Goal: Transaction & Acquisition: Download file/media

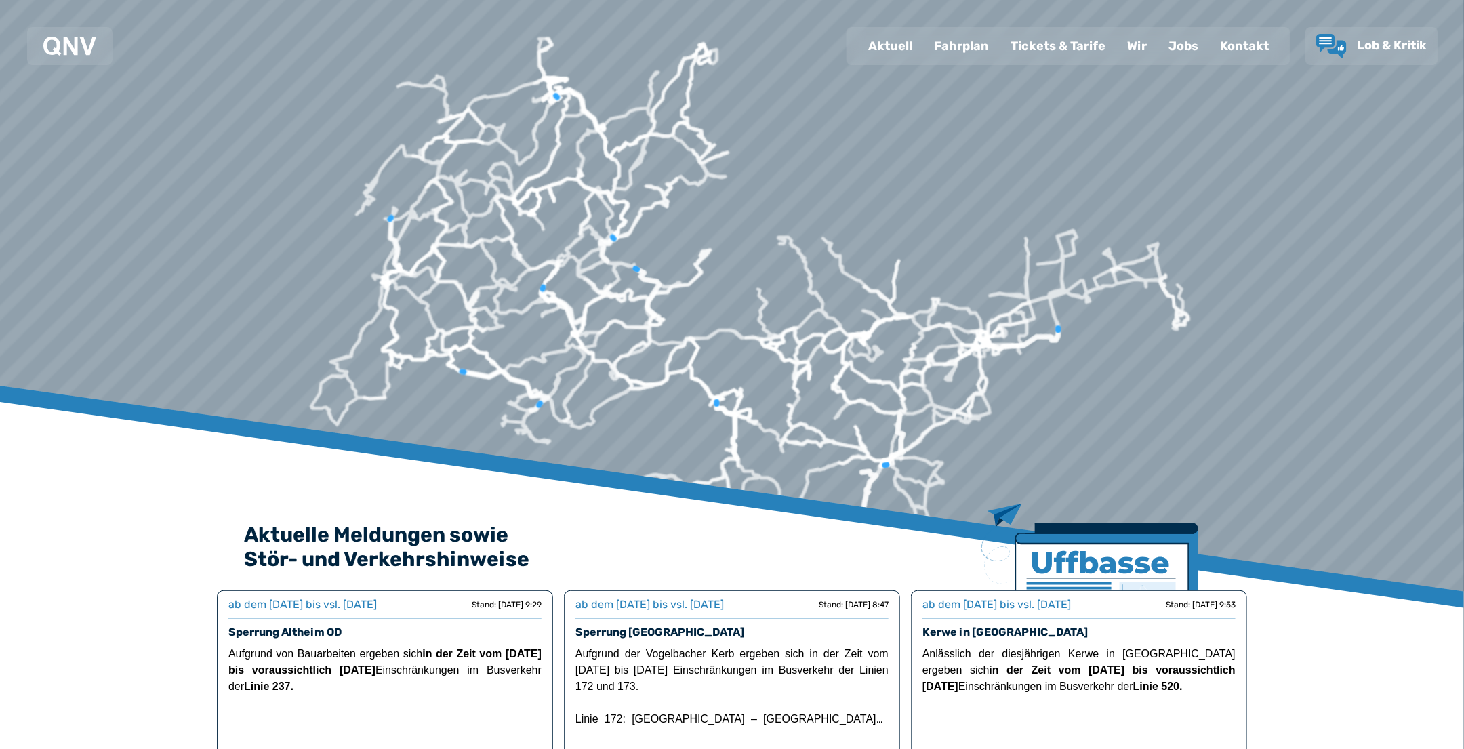
click at [984, 37] on div "Fahrplan" at bounding box center [961, 45] width 77 height 35
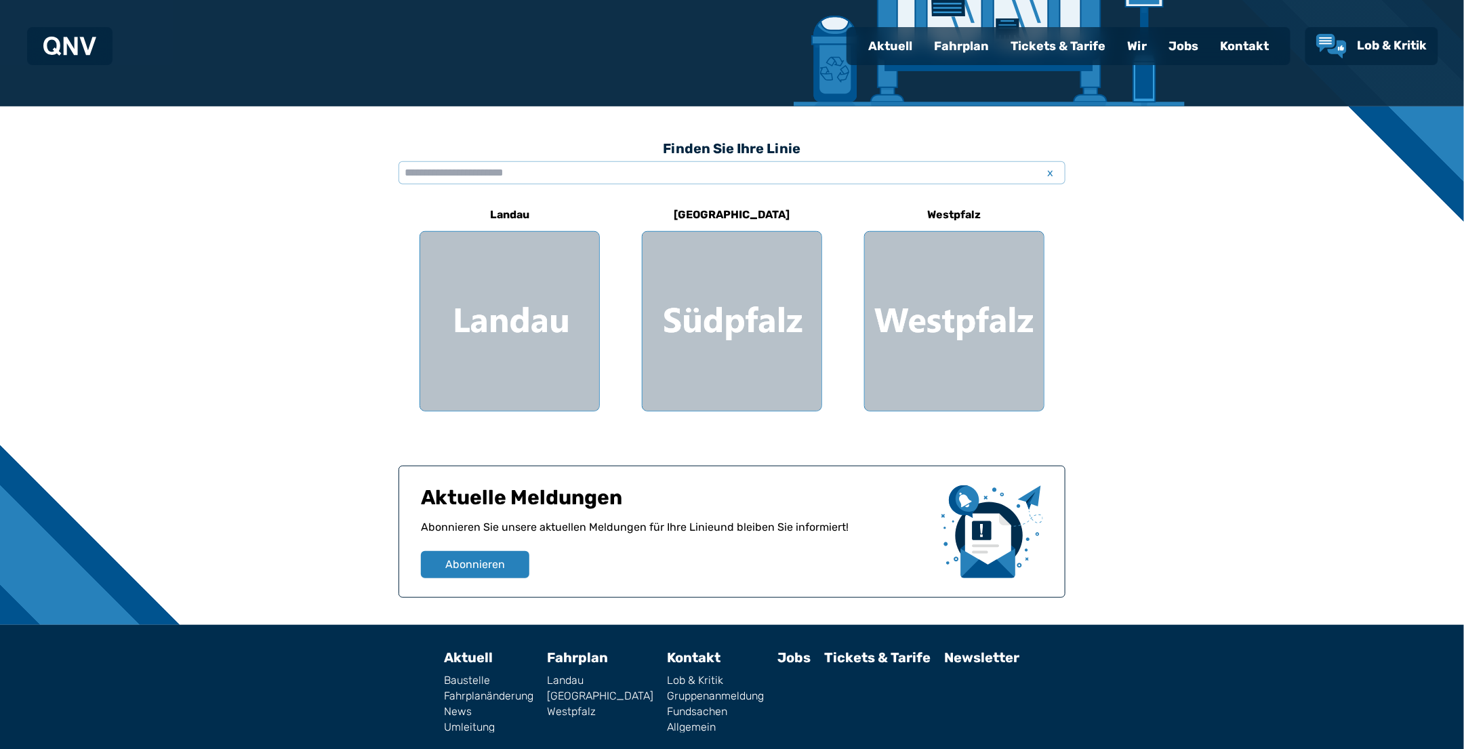
scroll to position [279, 0]
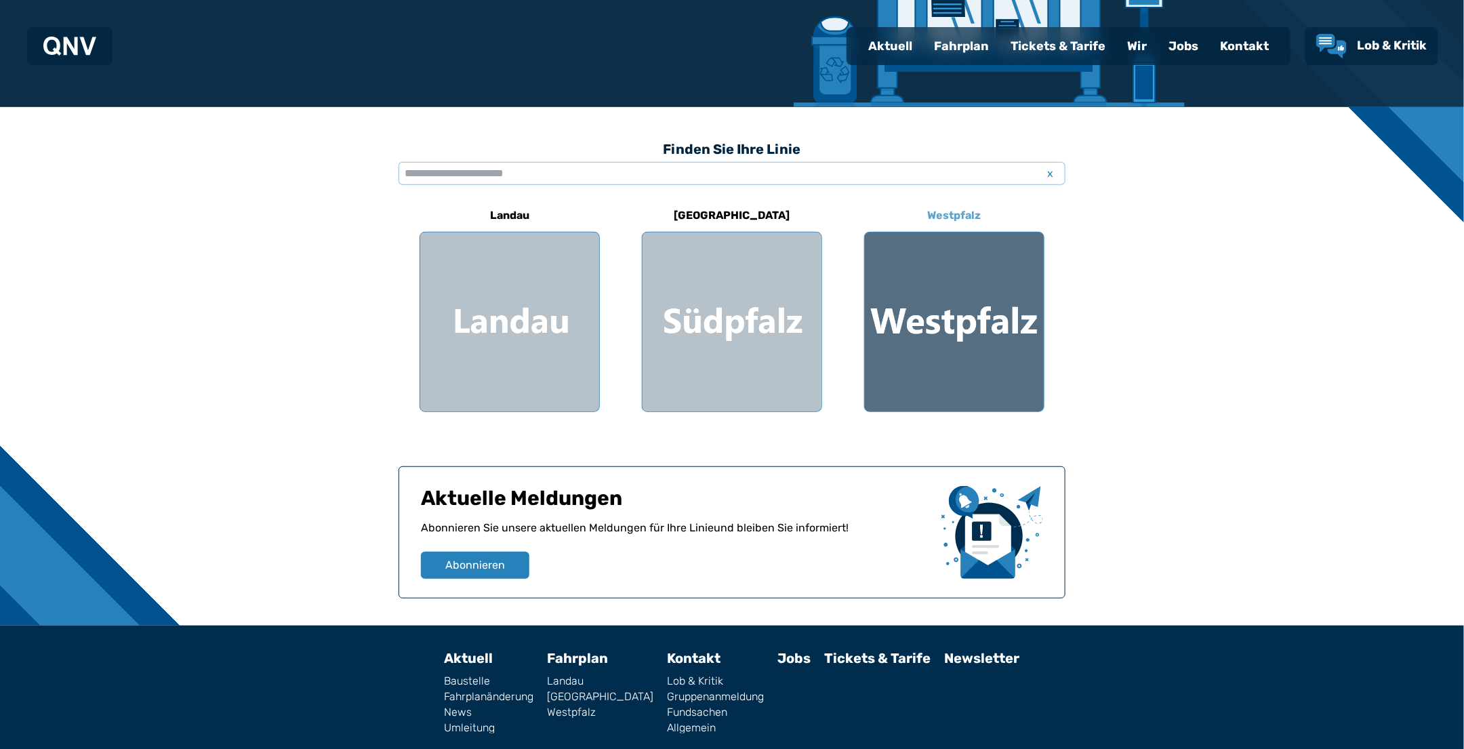
click at [968, 318] on div at bounding box center [954, 321] width 179 height 179
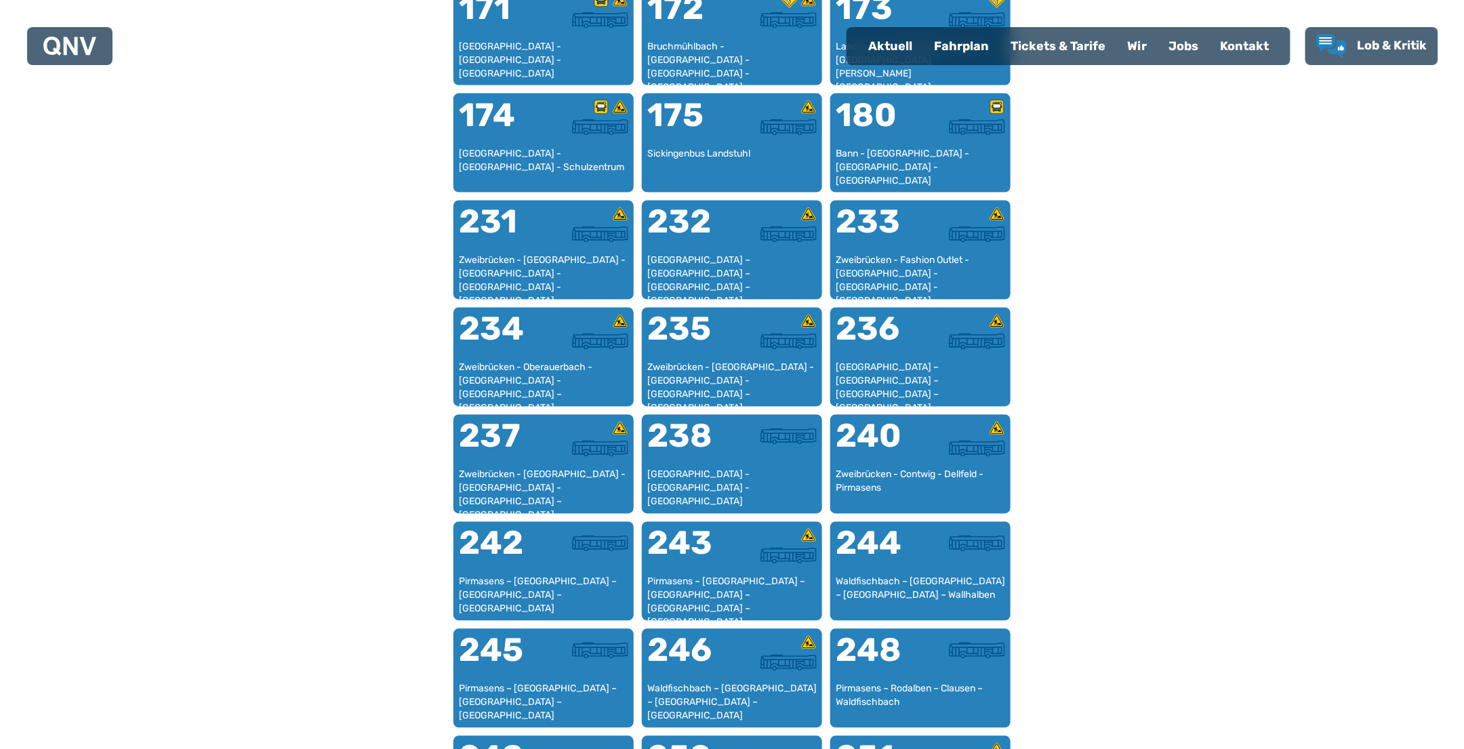
scroll to position [1056, 0]
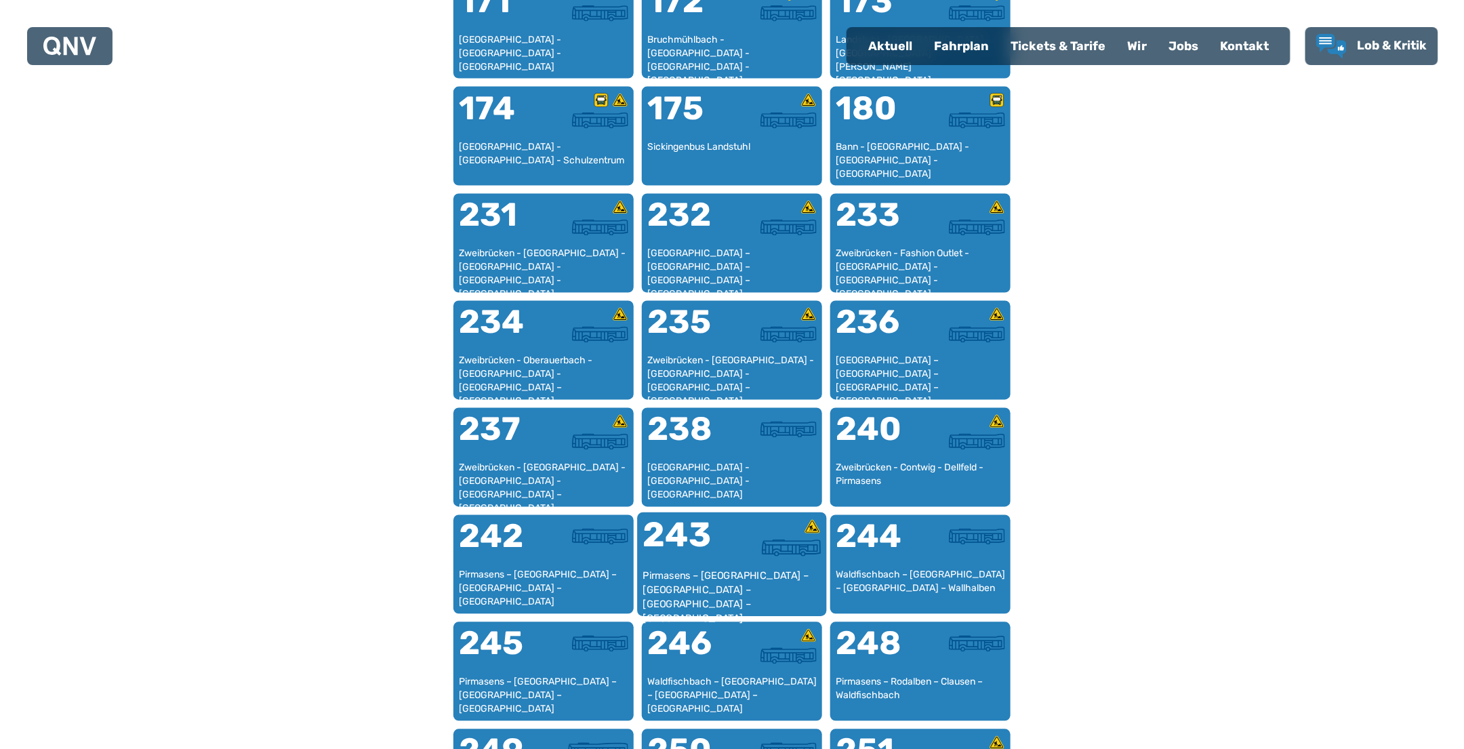
click at [722, 560] on div "243" at bounding box center [687, 543] width 89 height 51
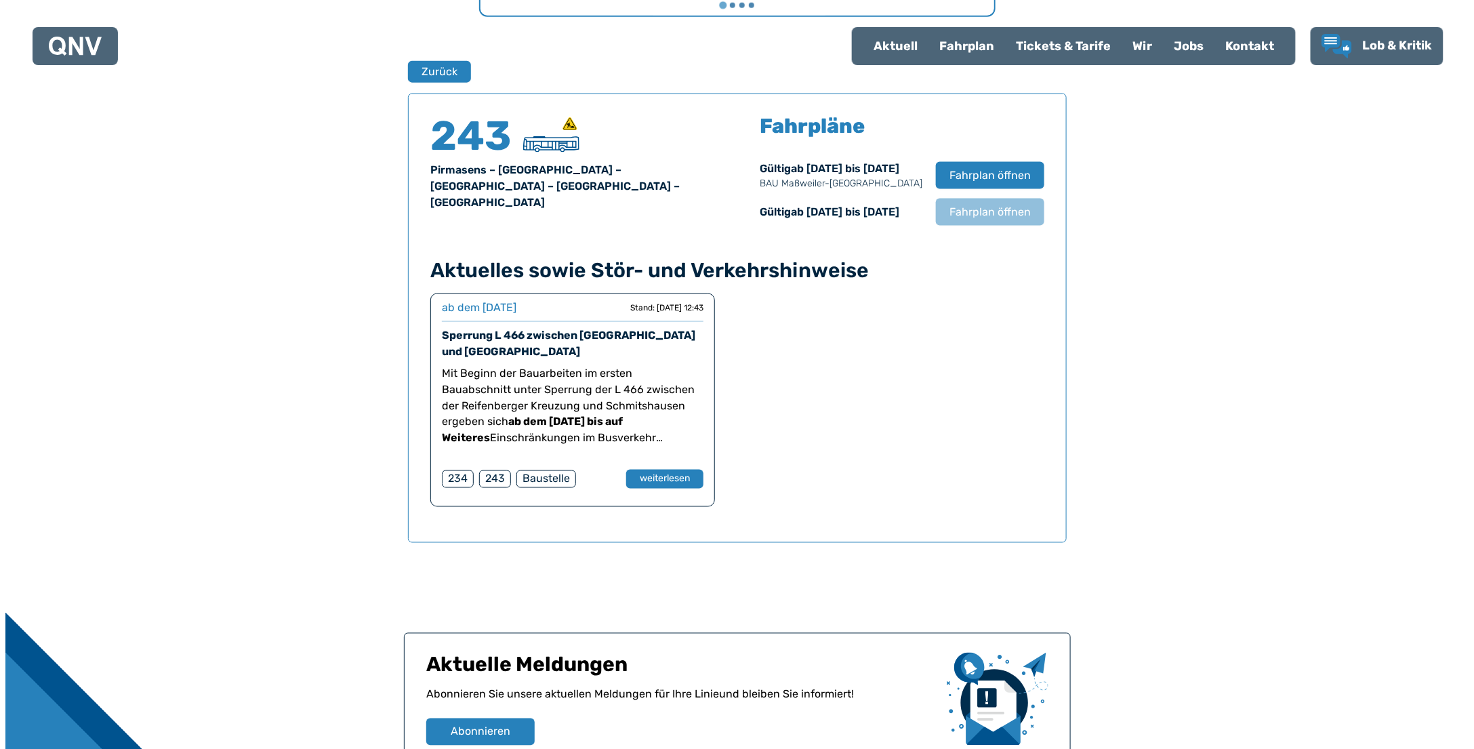
scroll to position [892, 0]
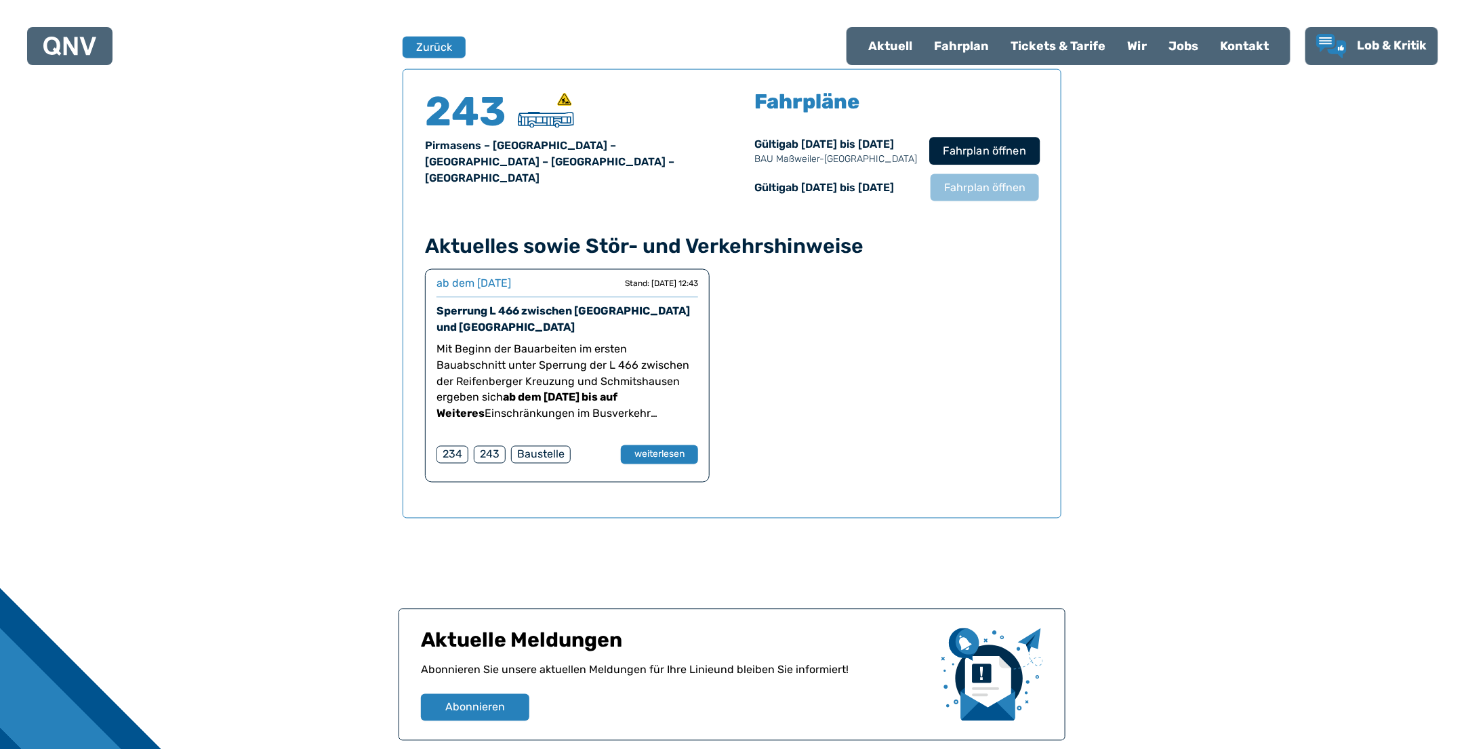
click at [992, 143] on span "Fahrplan öffnen" at bounding box center [984, 151] width 83 height 16
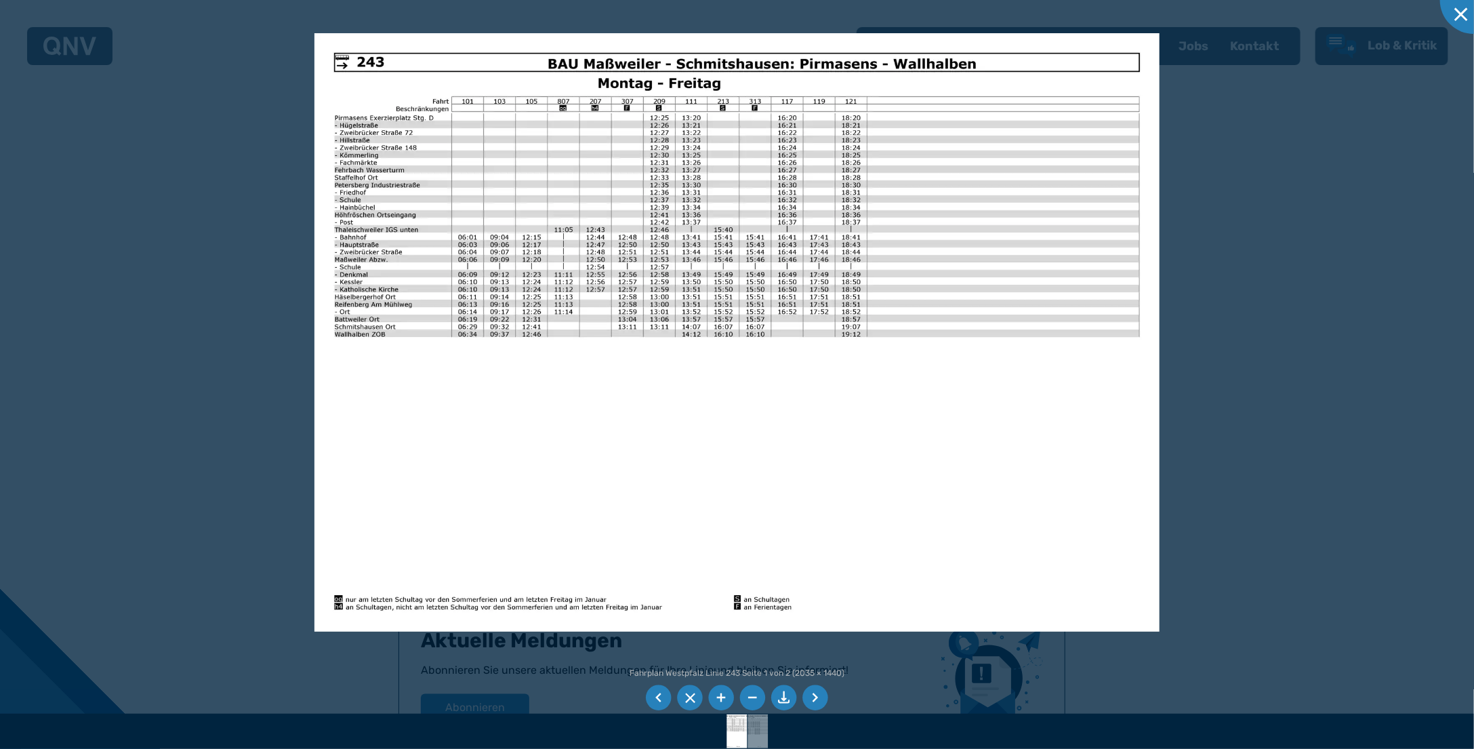
drag, startPoint x: 489, startPoint y: 457, endPoint x: 442, endPoint y: 426, distance: 56.2
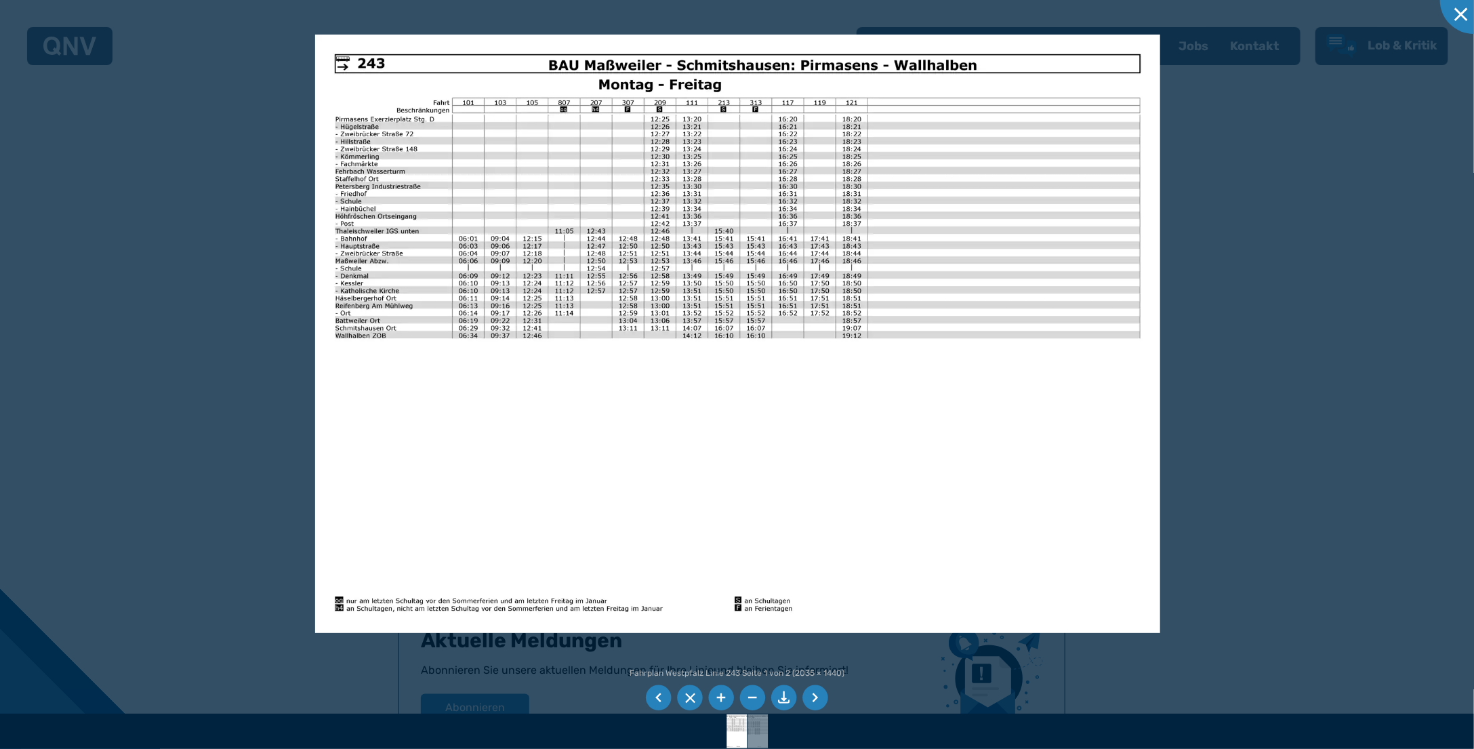
click at [880, 510] on img at bounding box center [738, 334] width 846 height 598
click at [786, 690] on li at bounding box center [784, 698] width 26 height 26
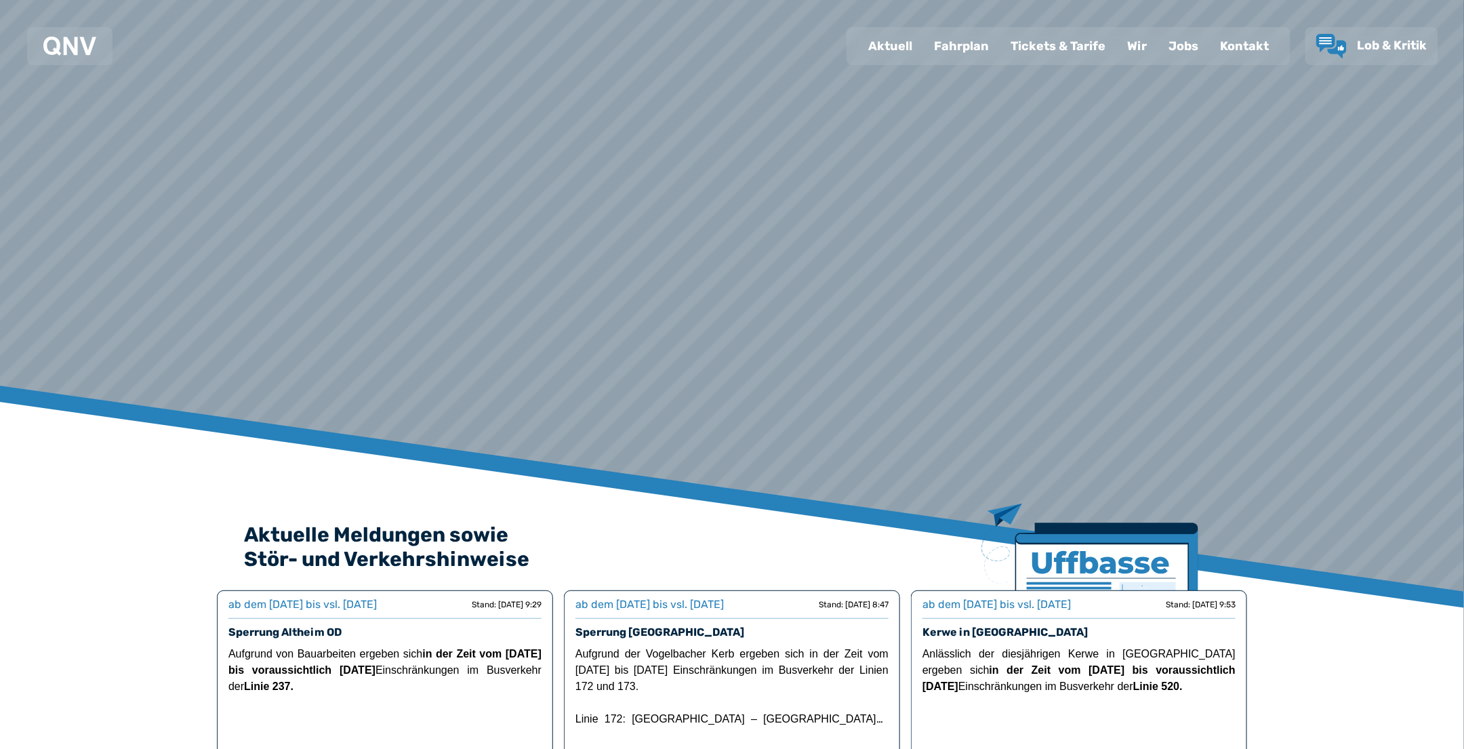
click at [957, 45] on div "Fahrplan" at bounding box center [961, 45] width 77 height 35
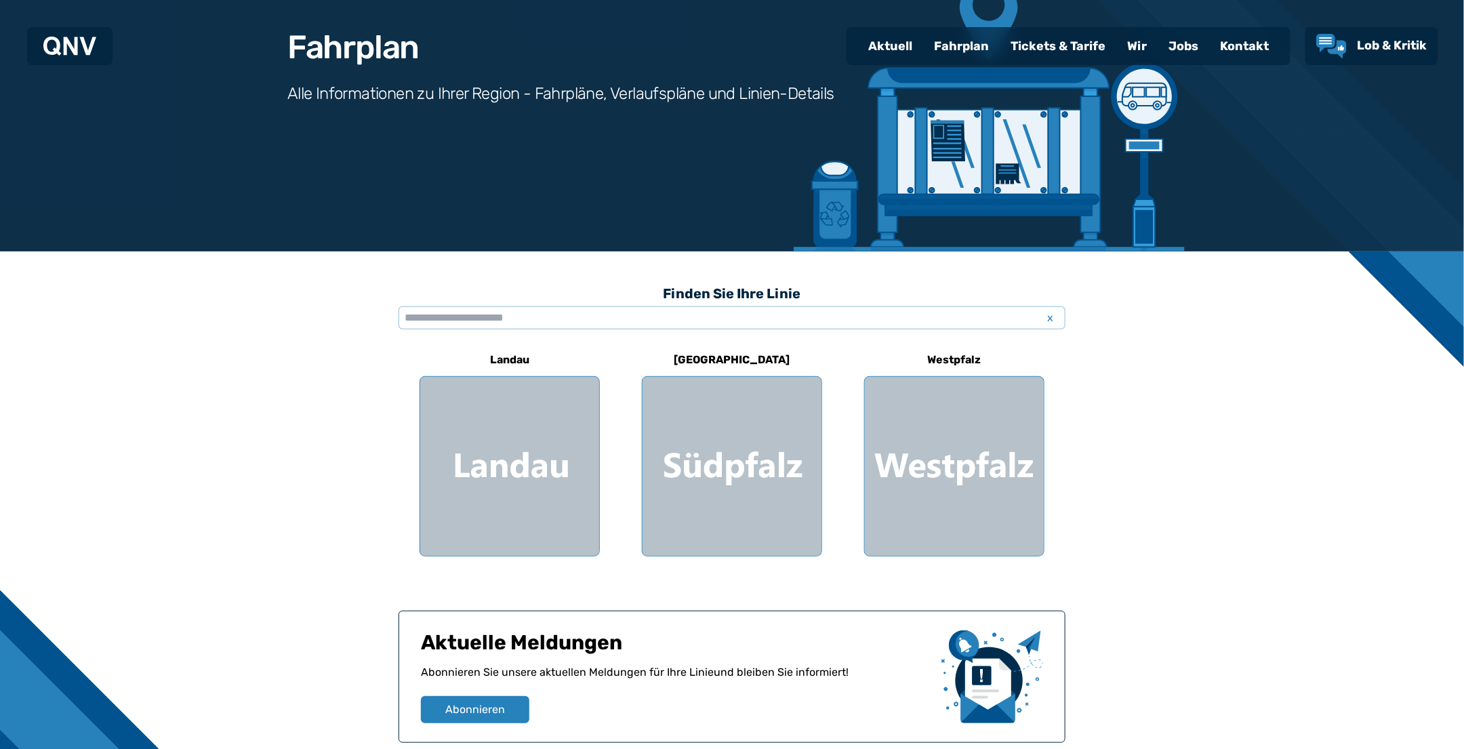
scroll to position [279, 0]
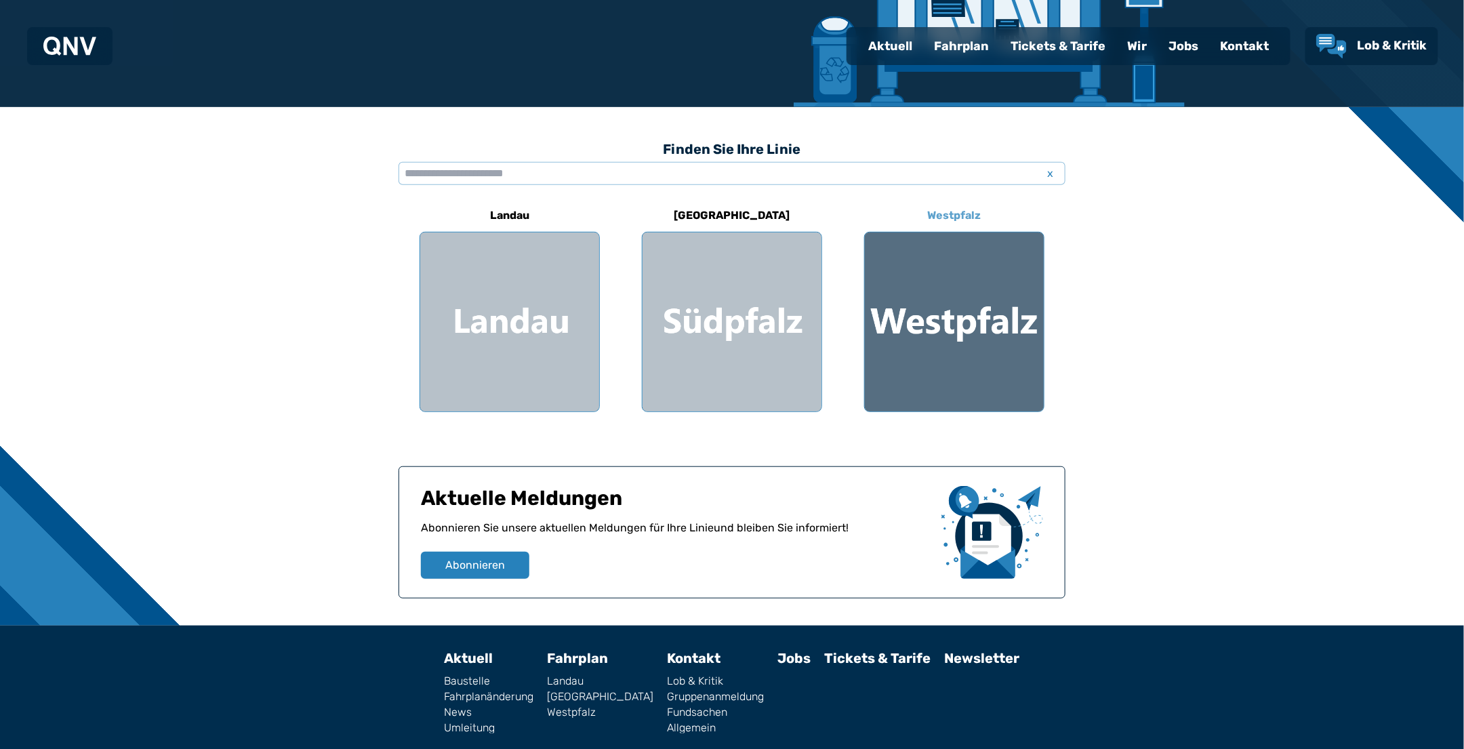
click at [973, 297] on div at bounding box center [954, 321] width 179 height 179
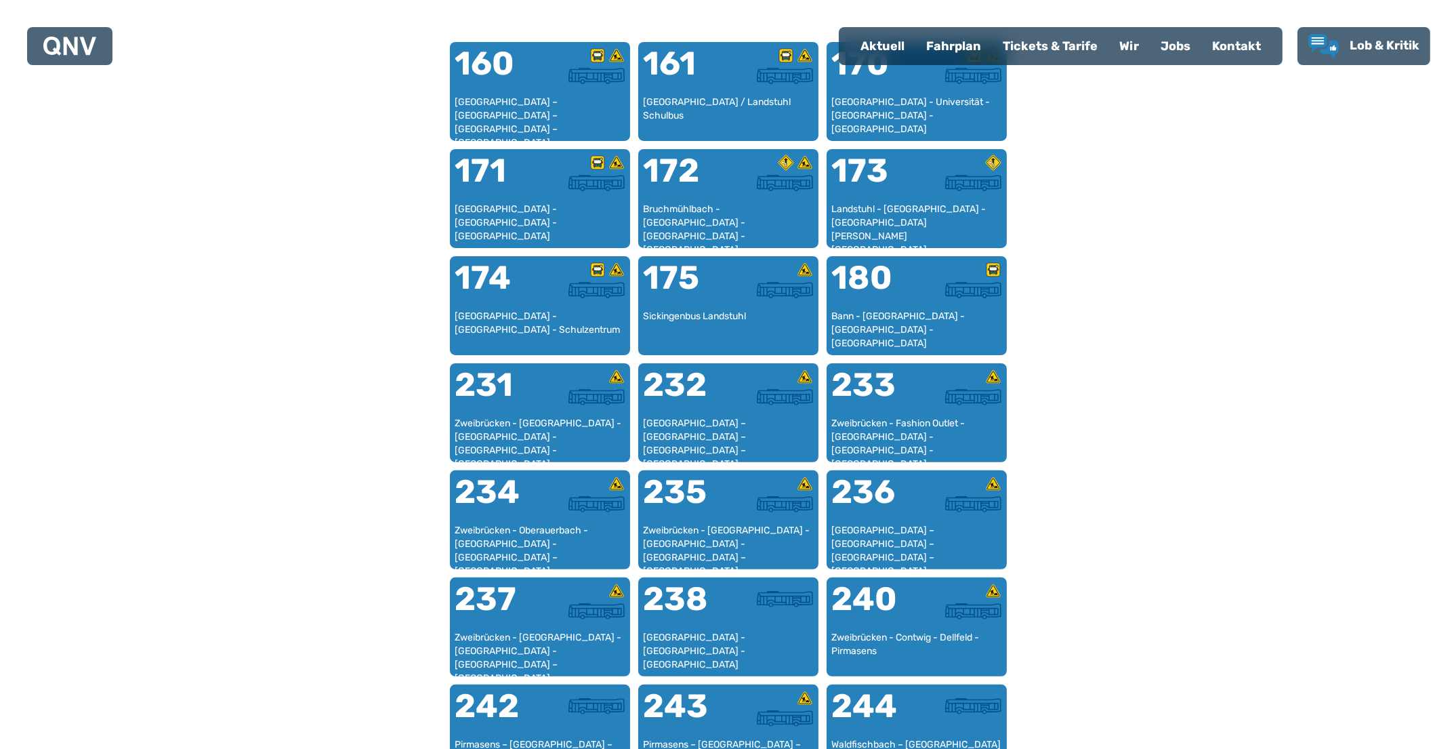
scroll to position [969, 0]
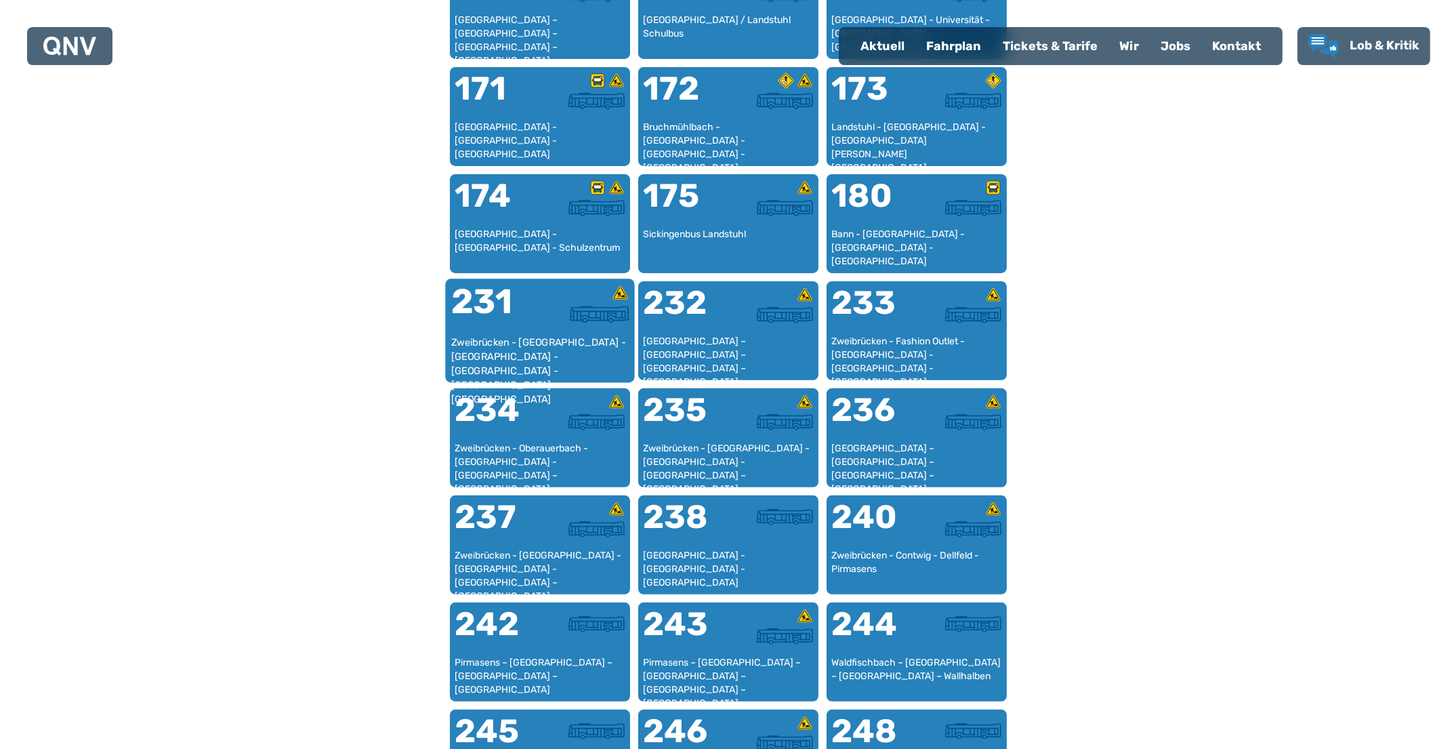
click at [554, 317] on div at bounding box center [584, 314] width 89 height 17
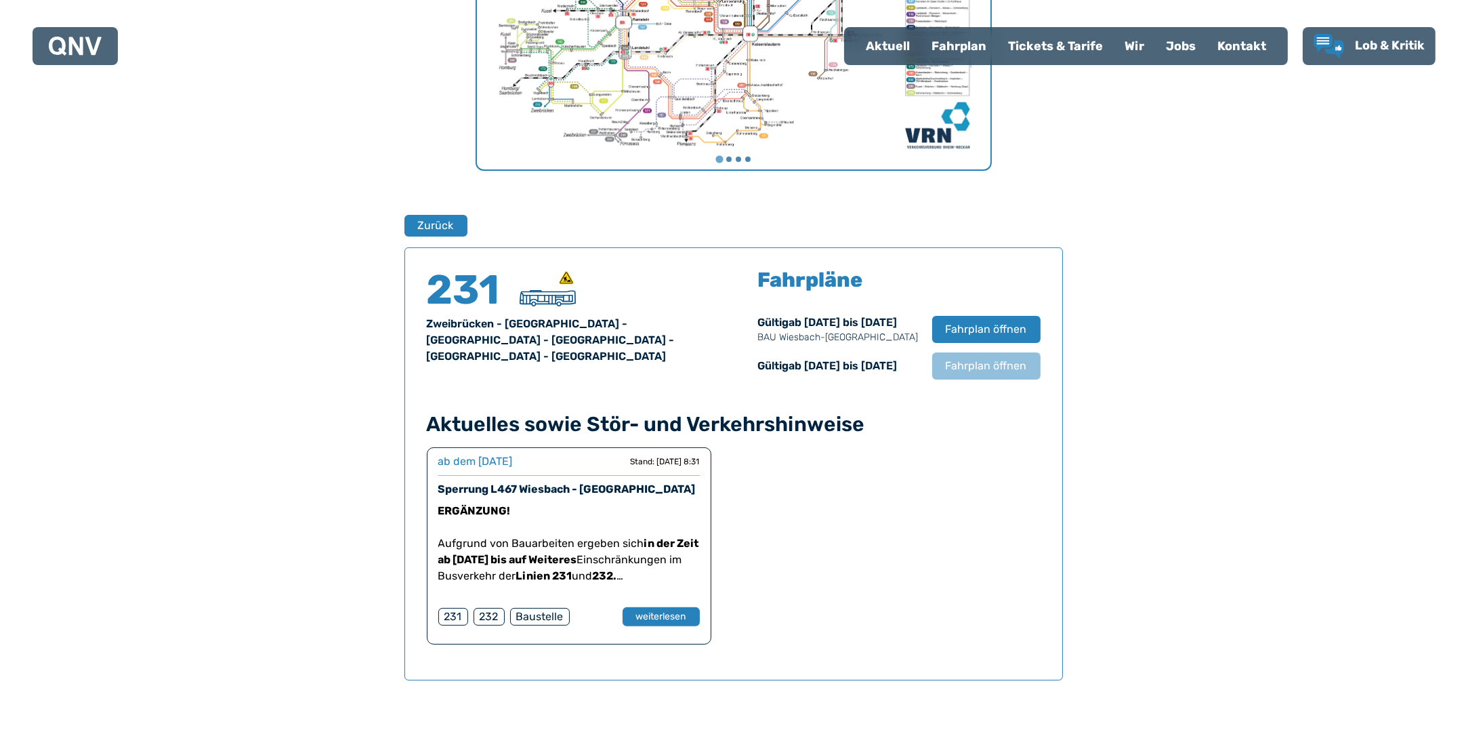
scroll to position [892, 0]
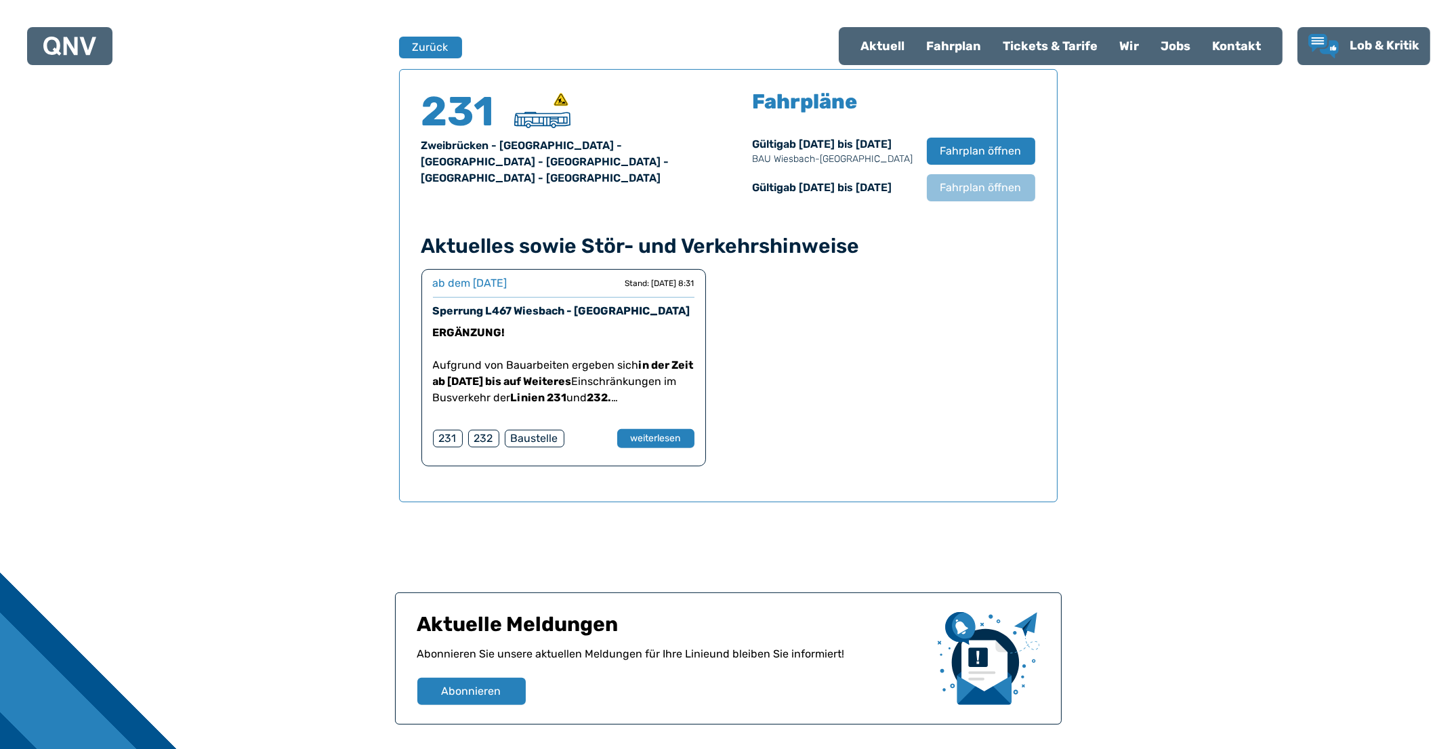
click at [448, 438] on div "231" at bounding box center [448, 439] width 30 height 18
click at [998, 143] on span "Fahrplan öffnen" at bounding box center [980, 151] width 83 height 16
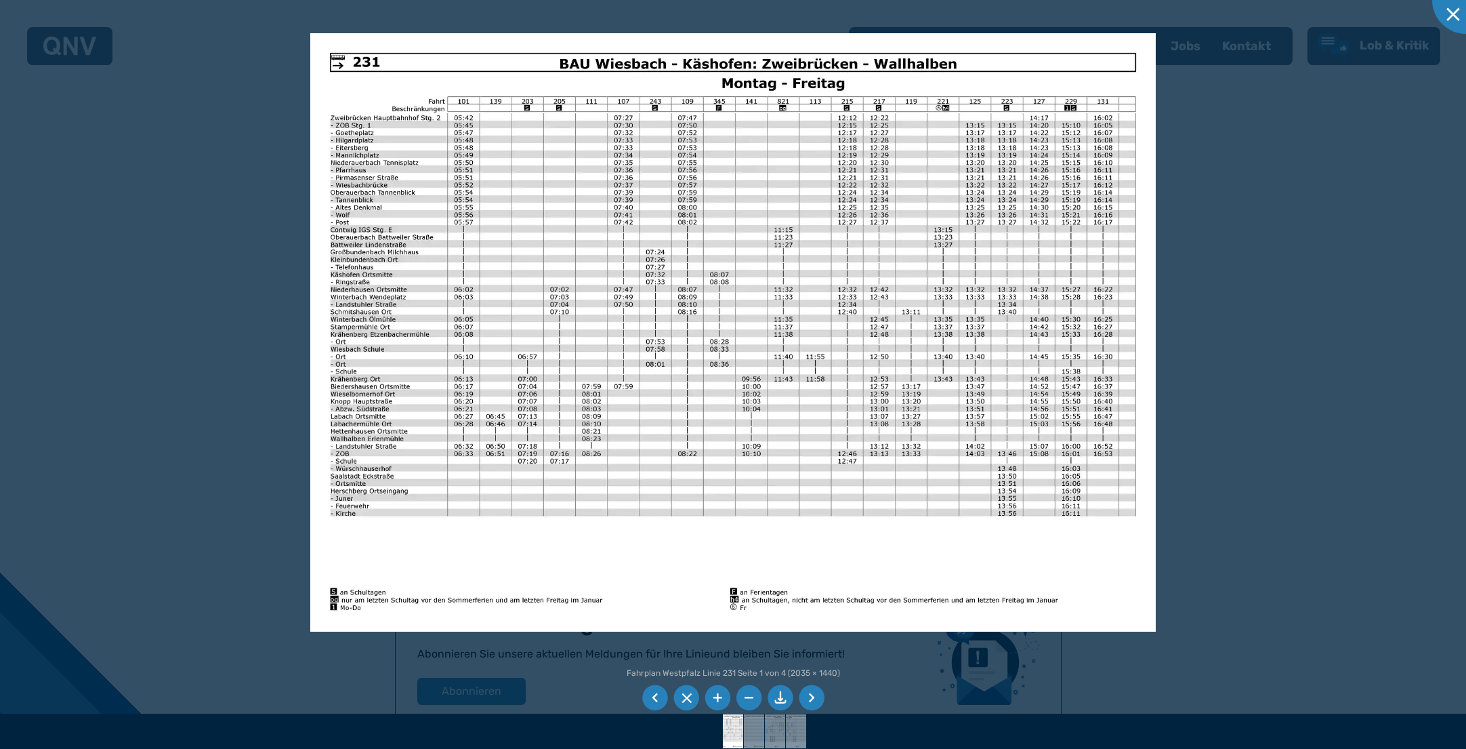
click at [779, 694] on li at bounding box center [781, 698] width 26 height 26
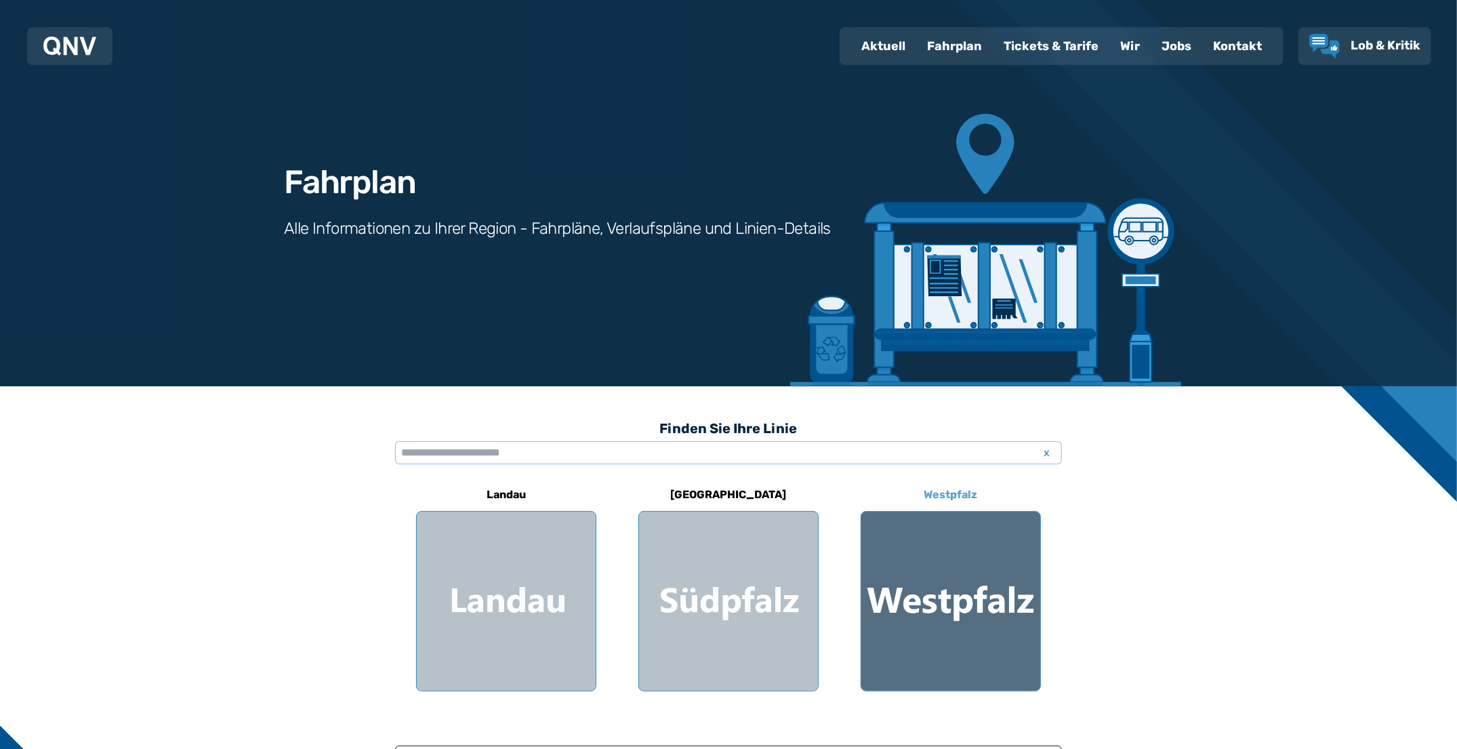
click at [911, 601] on div at bounding box center [950, 601] width 179 height 179
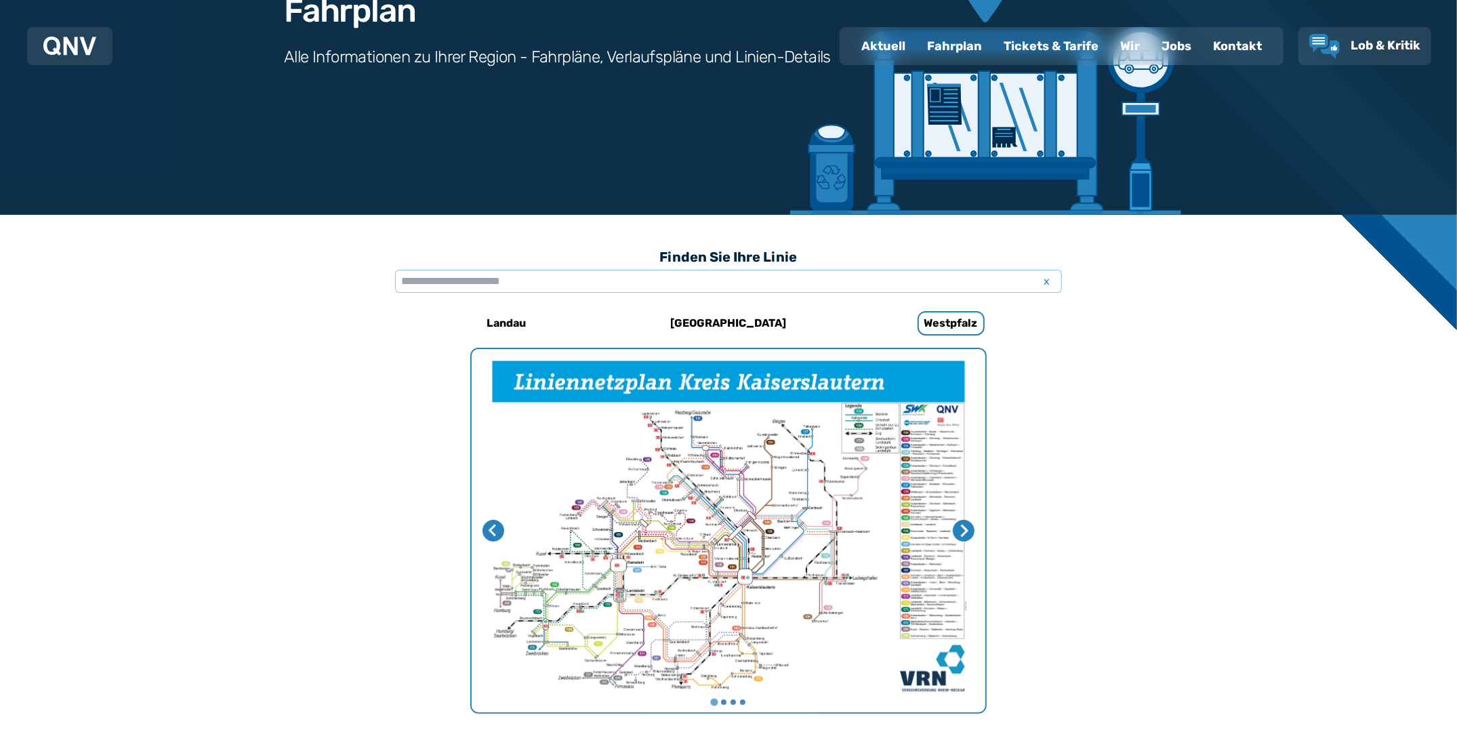
scroll to position [167, 0]
